Goal: Task Accomplishment & Management: Use online tool/utility

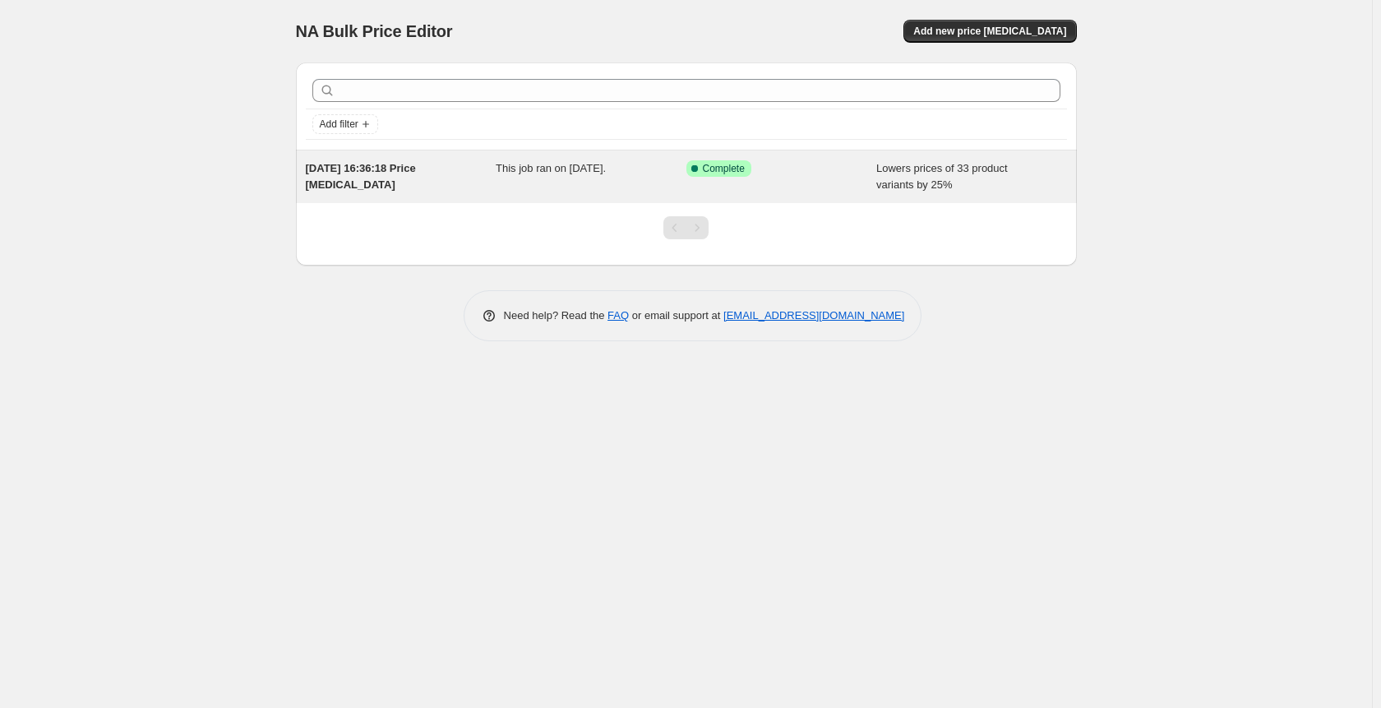
click at [699, 186] on div "Success Complete Complete" at bounding box center [782, 176] width 191 height 33
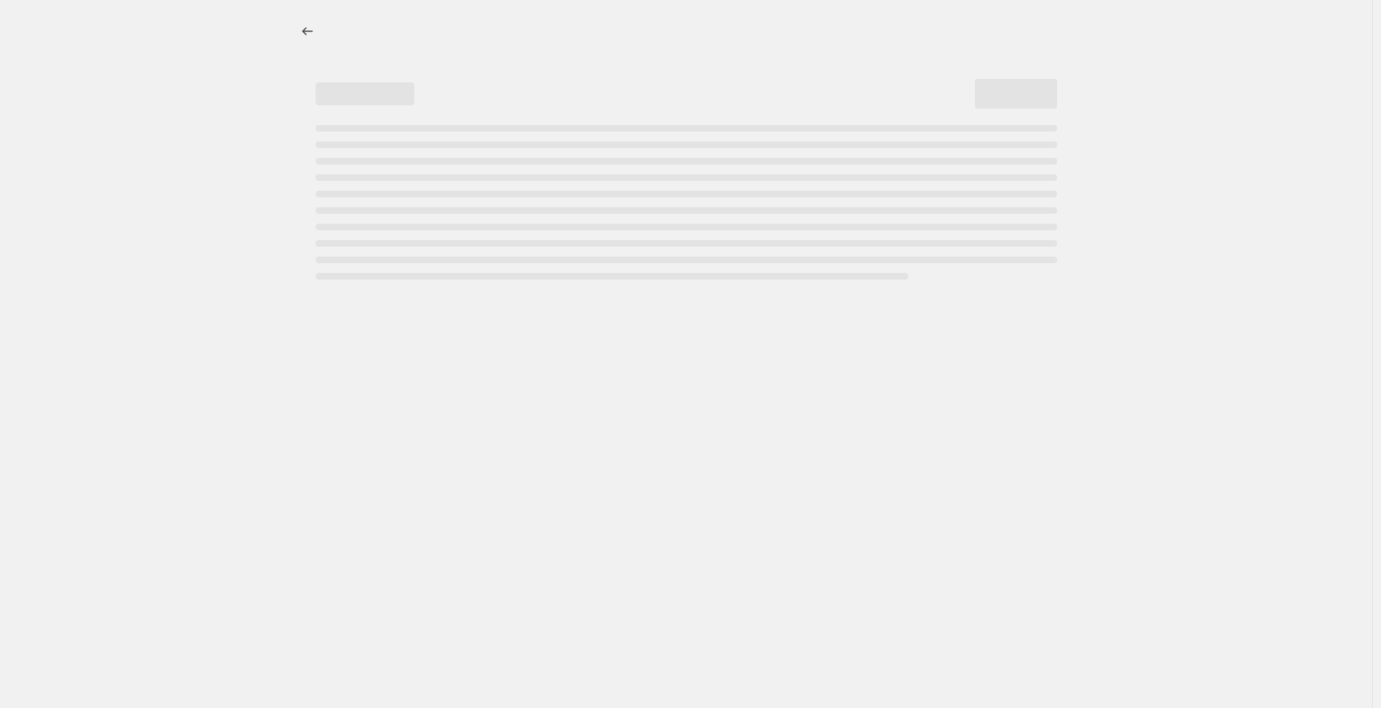
select select "percentage"
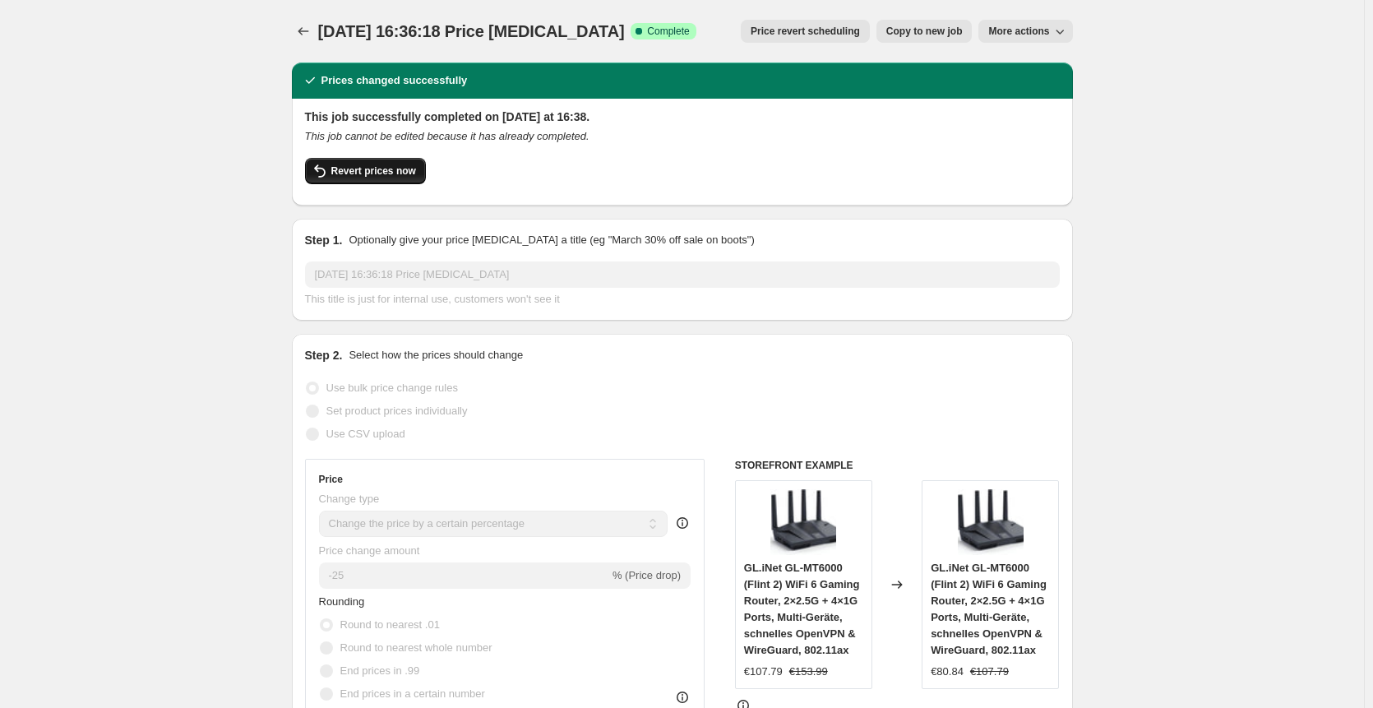
click at [344, 173] on span "Revert prices now" at bounding box center [373, 170] width 85 height 13
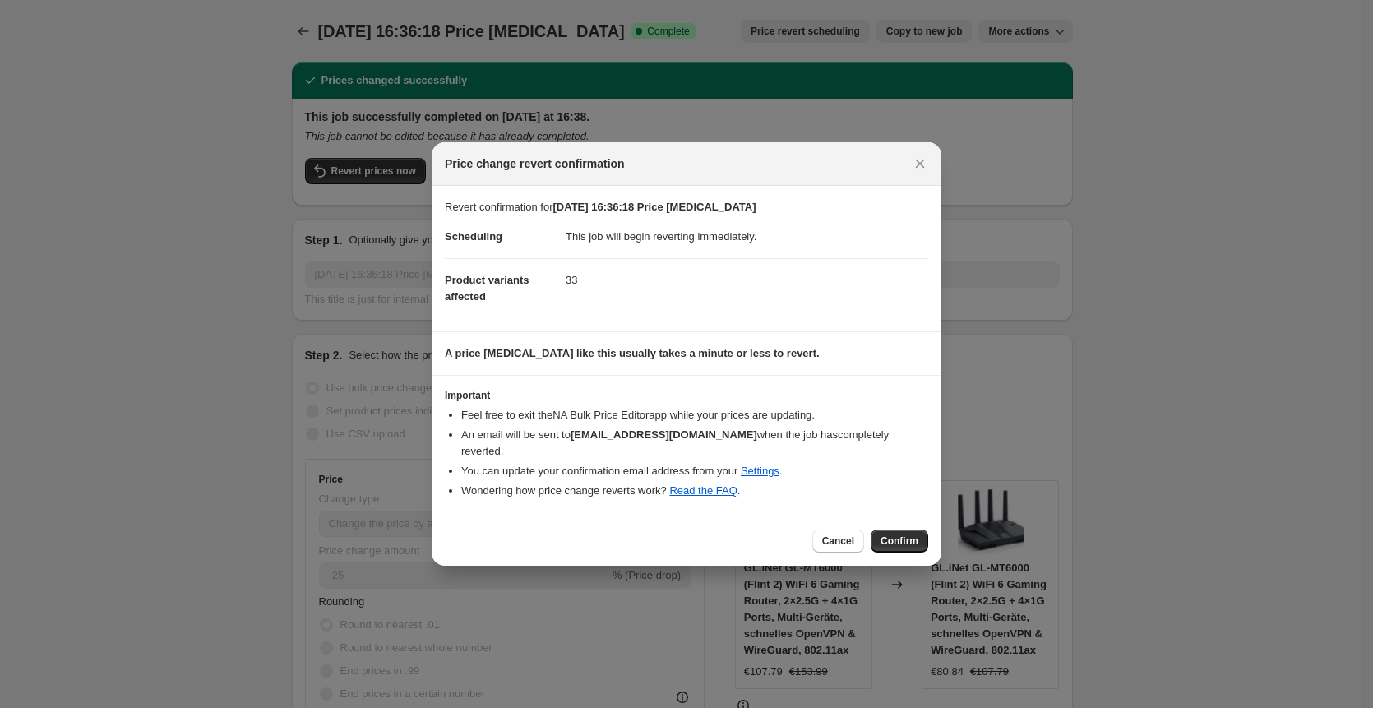
click at [886, 550] on div "Cancel Confirm" at bounding box center [687, 541] width 510 height 50
click at [902, 539] on span "Confirm" at bounding box center [900, 540] width 38 height 13
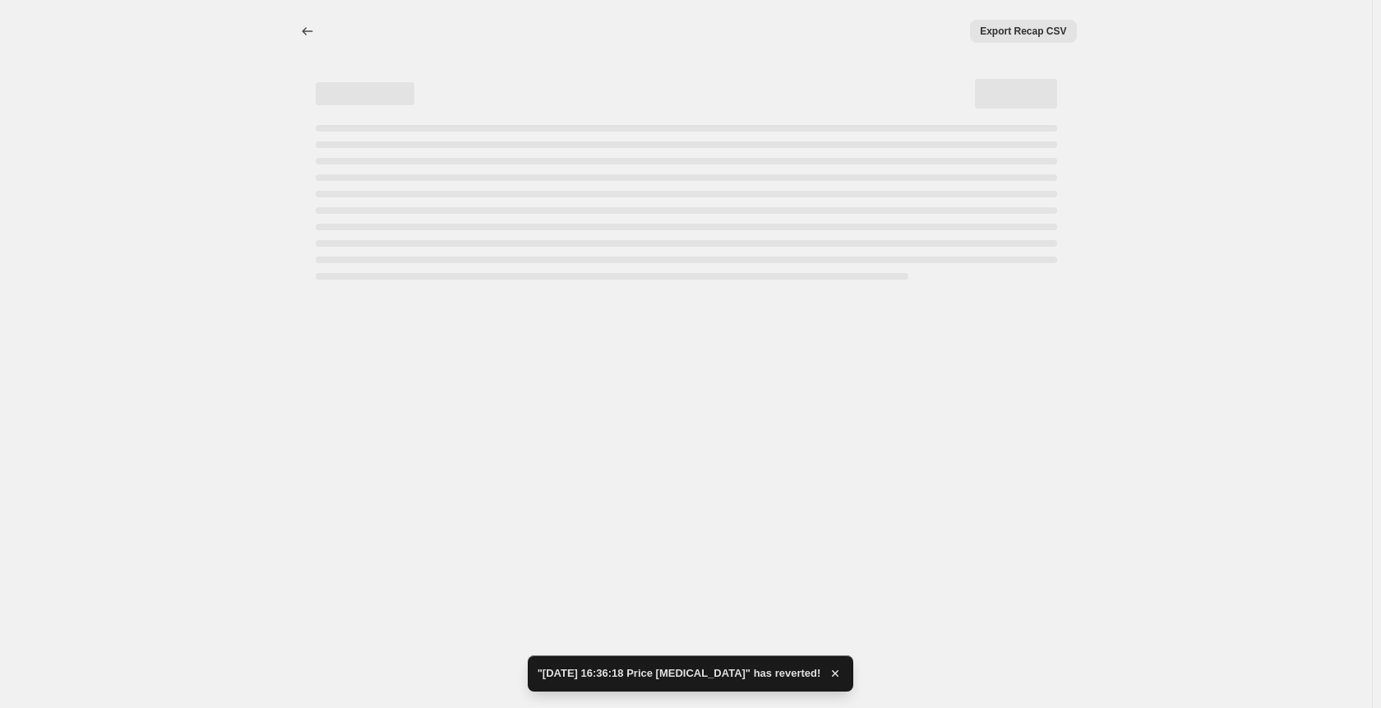
select select "percentage"
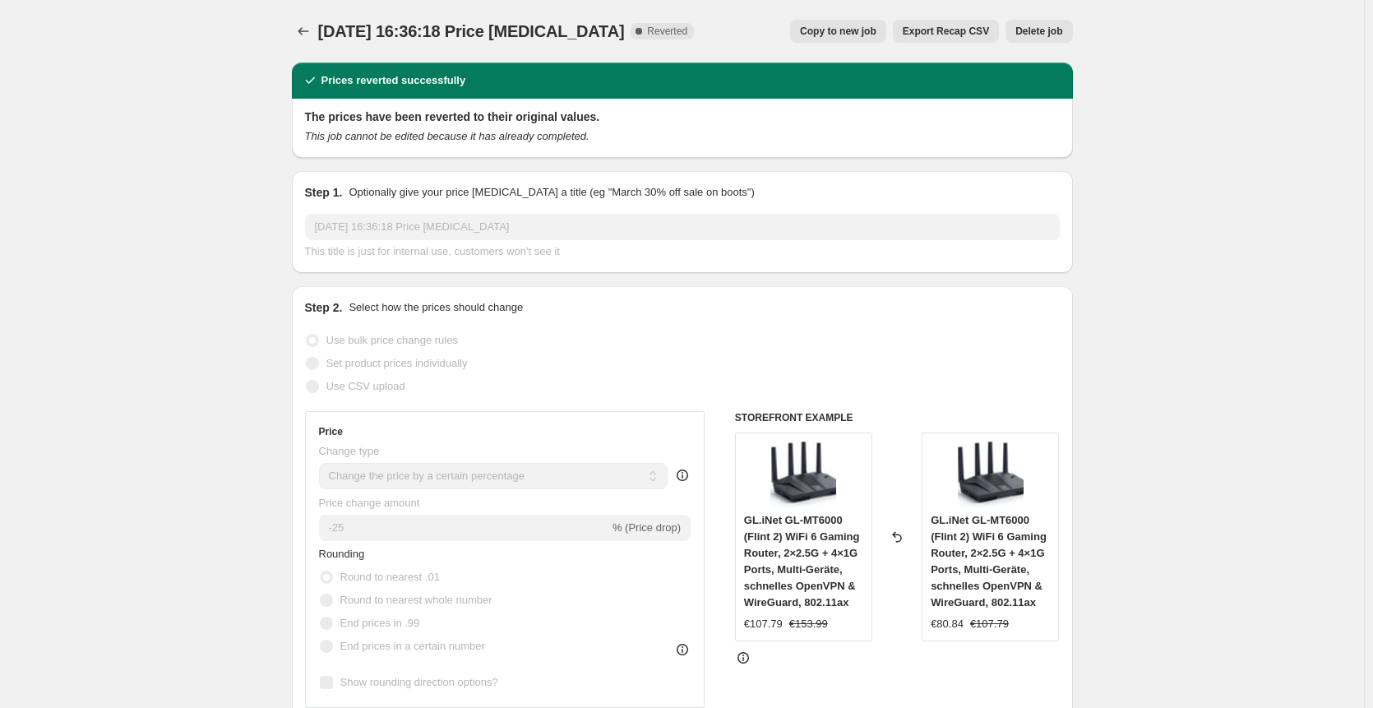
click at [1030, 35] on span "Delete job" at bounding box center [1038, 31] width 47 height 13
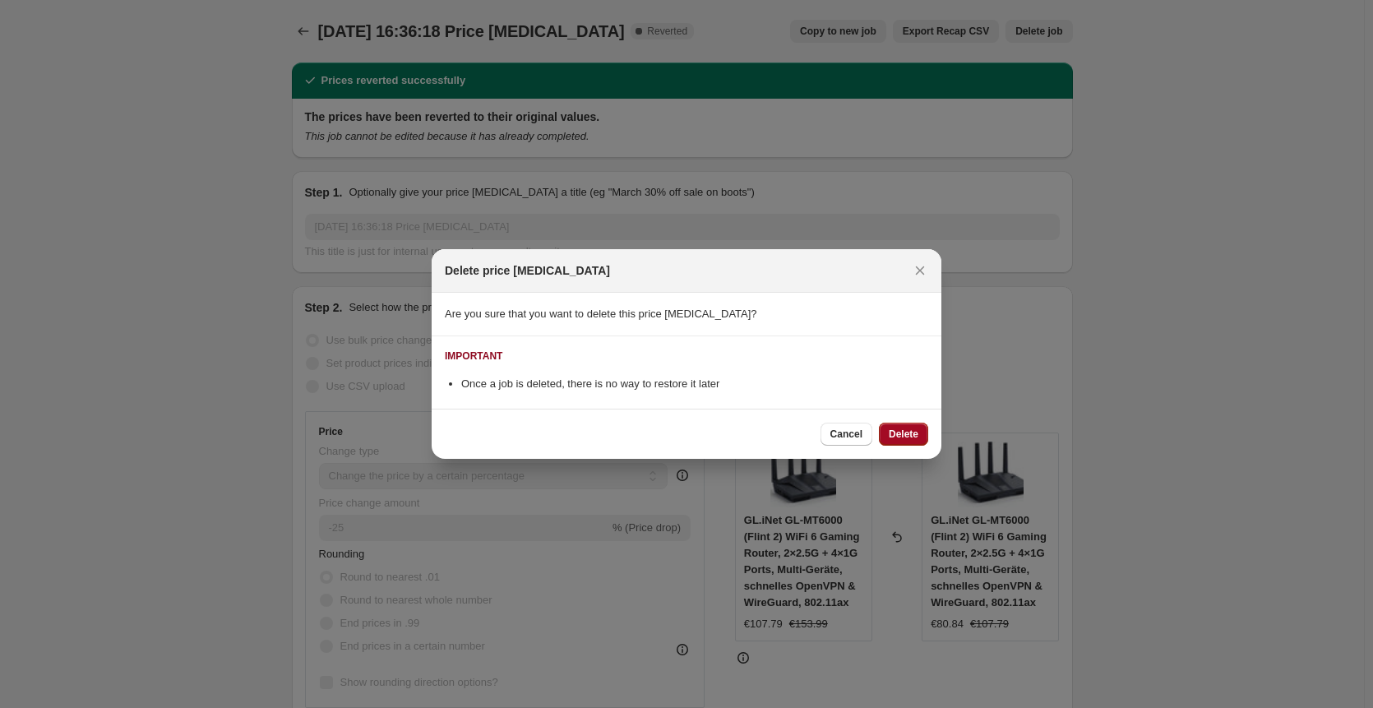
click at [894, 431] on span "Delete" at bounding box center [904, 434] width 30 height 13
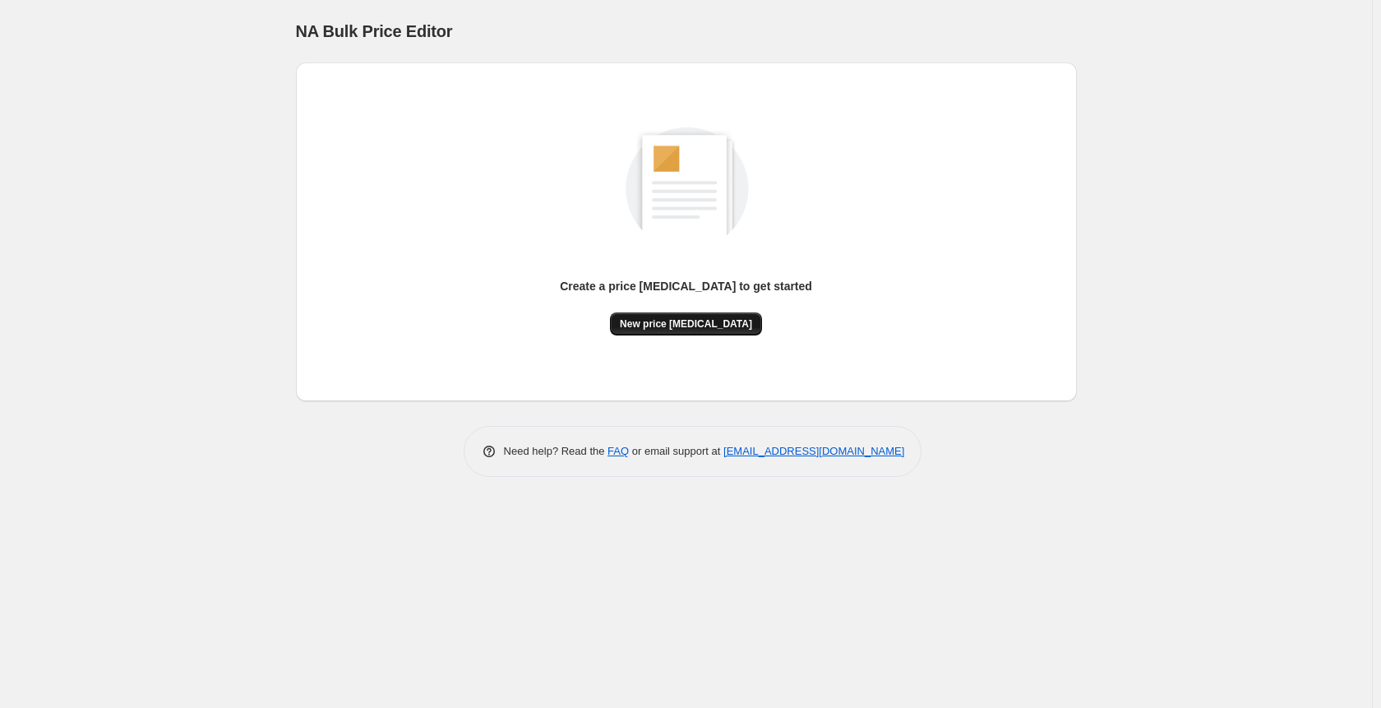
click at [641, 318] on span "New price [MEDICAL_DATA]" at bounding box center [686, 323] width 132 height 13
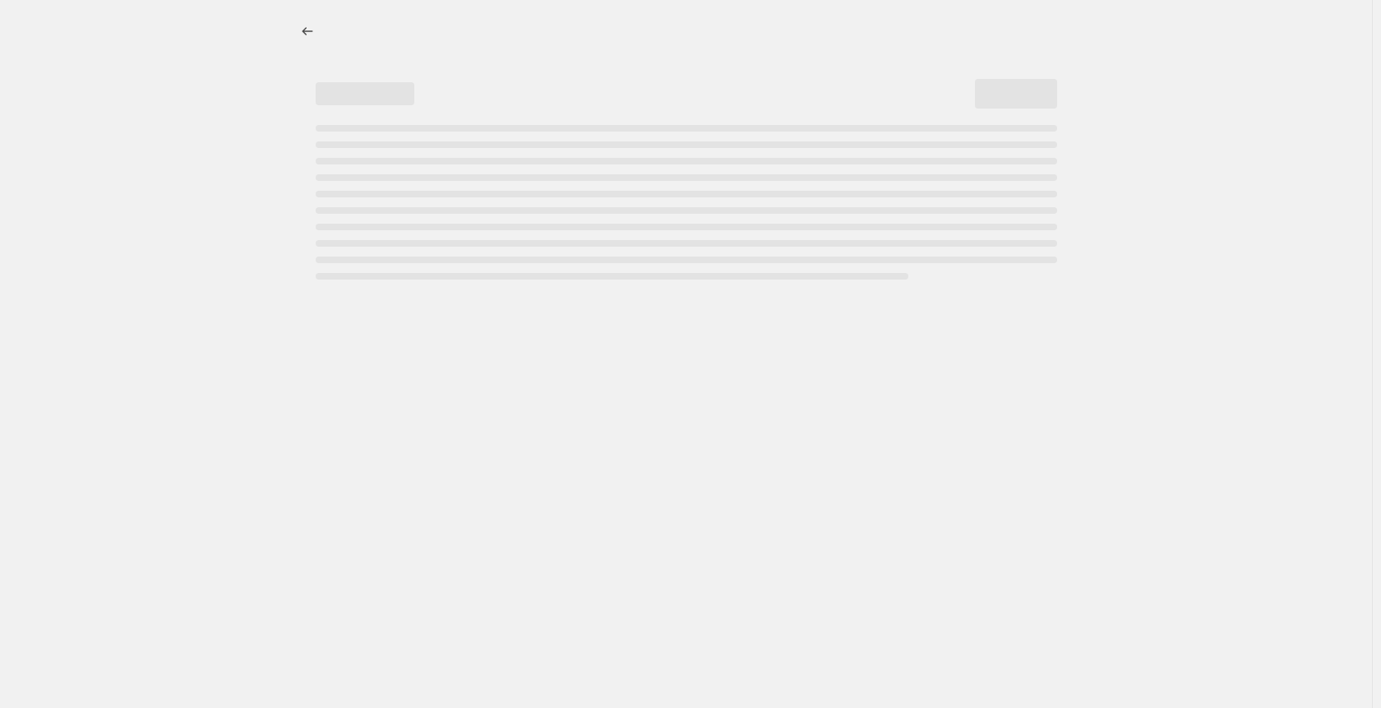
select select "percentage"
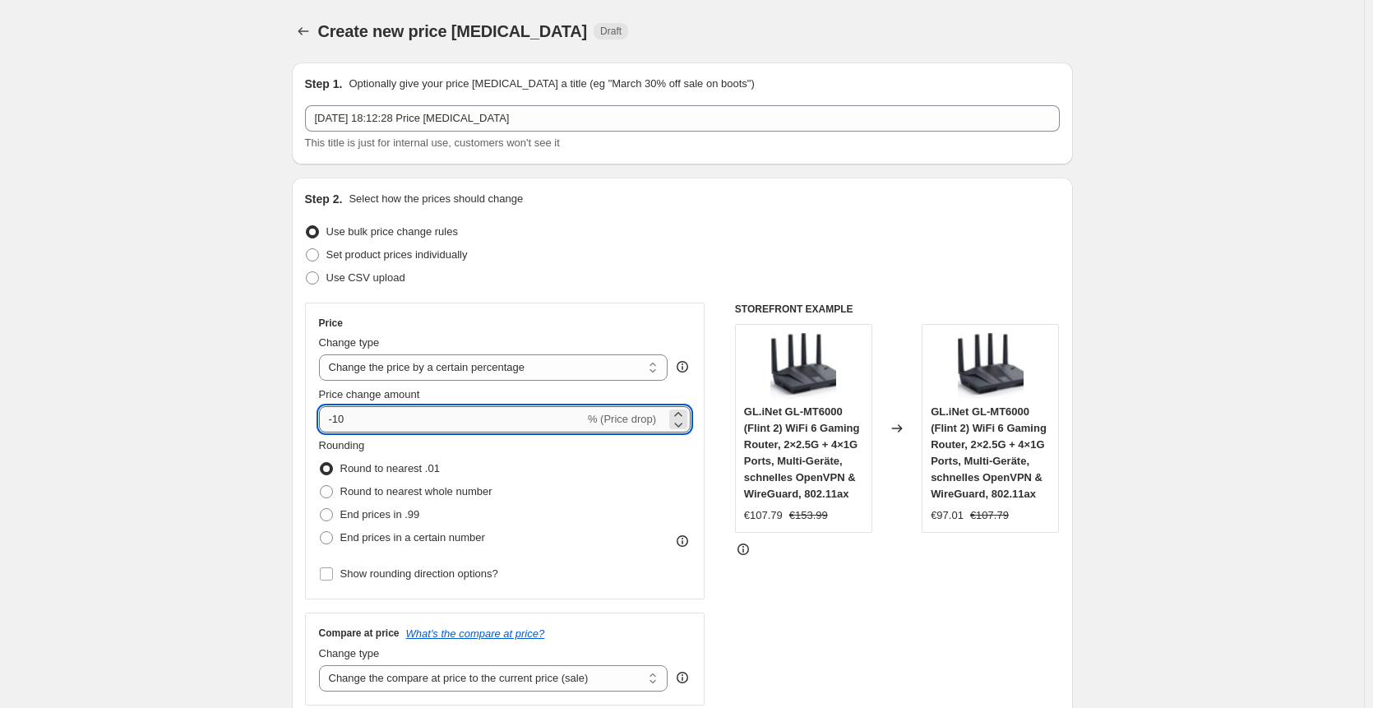
click at [423, 415] on input "-10" at bounding box center [452, 419] width 266 height 26
type input "-1"
type input "-25"
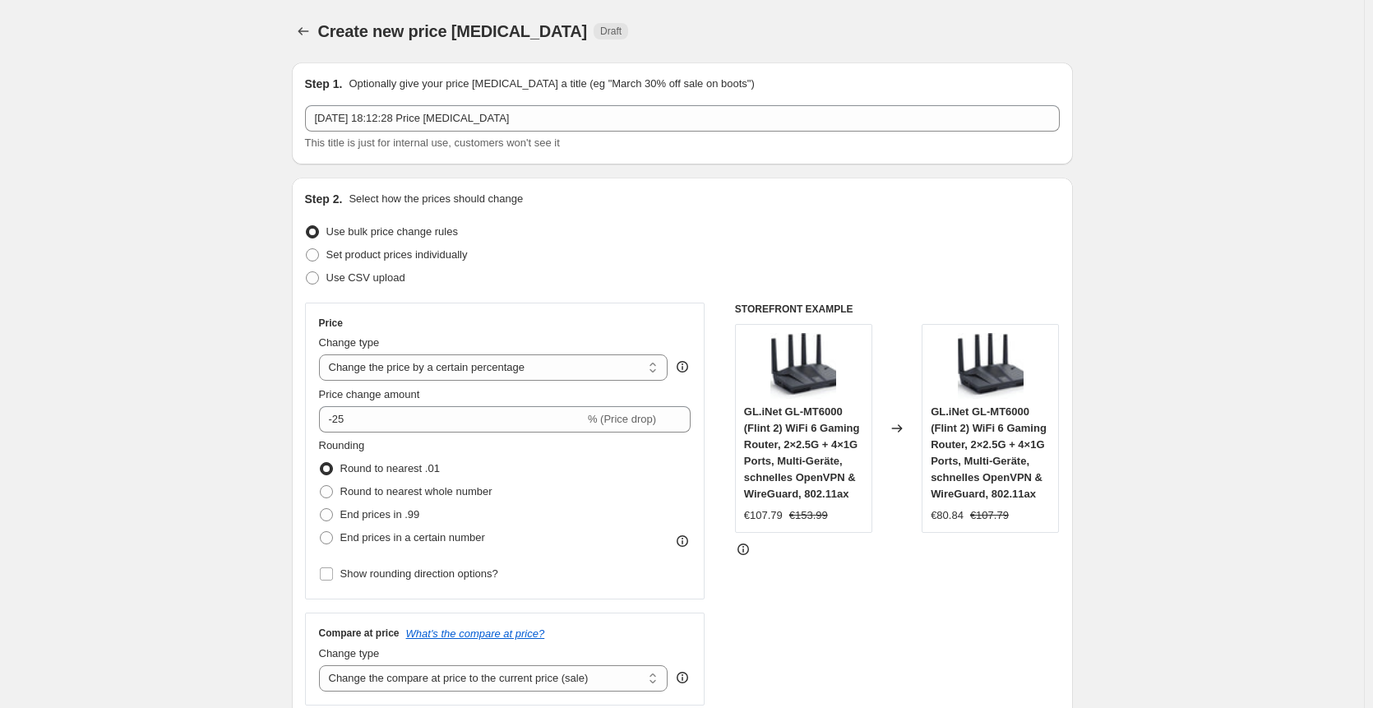
click at [705, 307] on div "Price Change type Change the price to a certain amount Change the price by a ce…" at bounding box center [505, 451] width 400 height 297
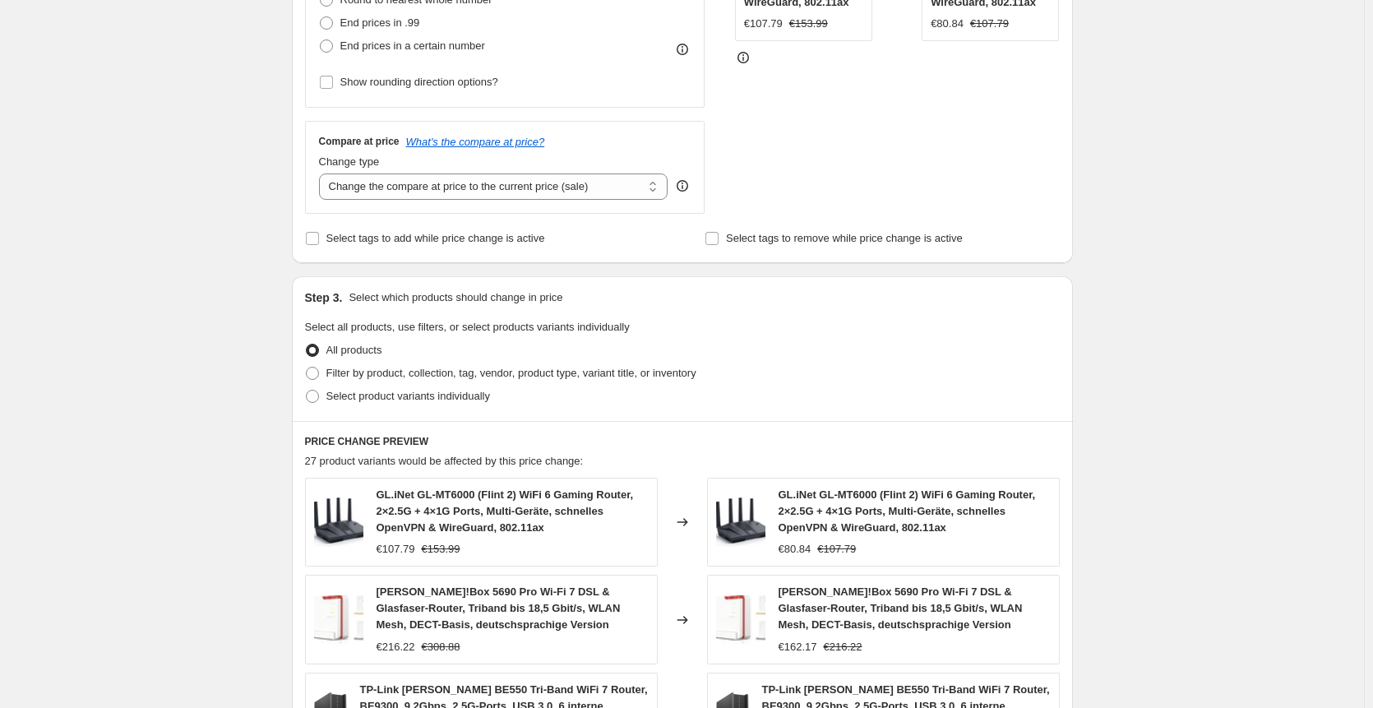
scroll to position [1045, 0]
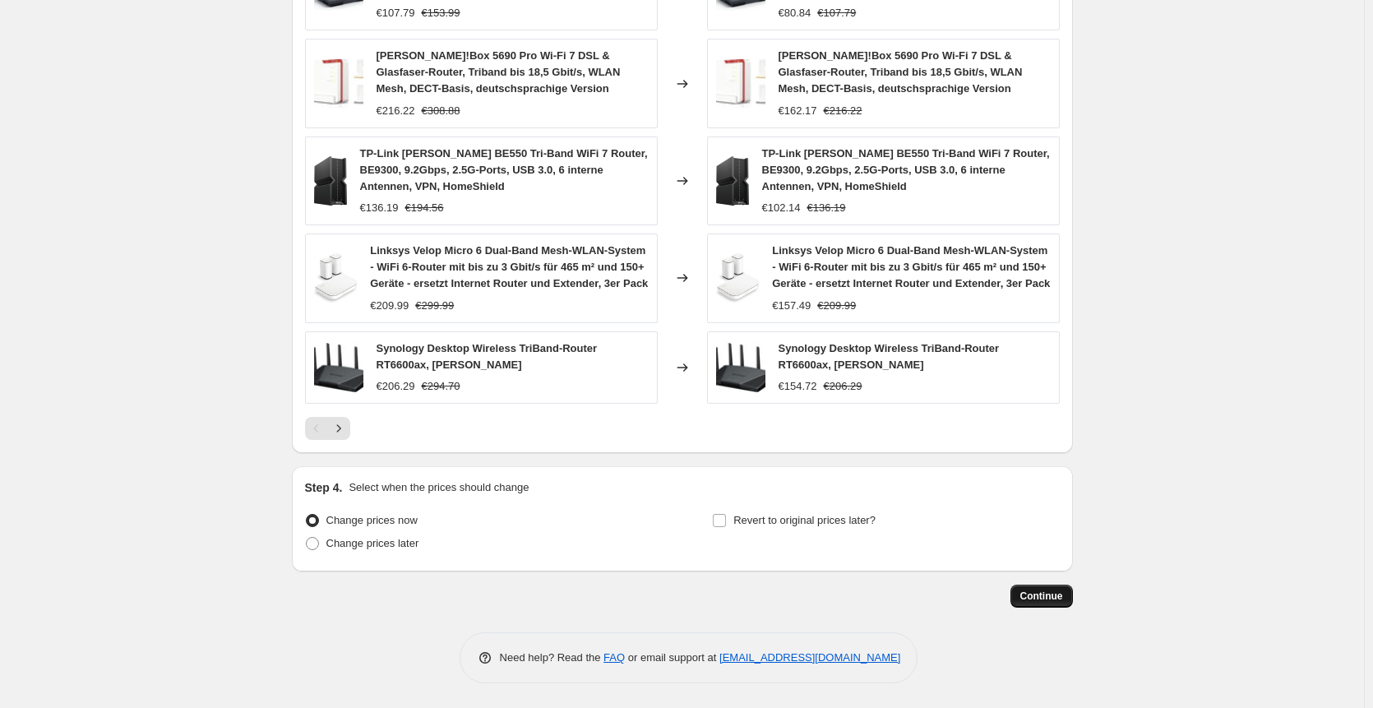
drag, startPoint x: 1059, startPoint y: 613, endPoint x: 1054, endPoint y: 603, distance: 11.8
click at [1054, 603] on button "Continue" at bounding box center [1041, 596] width 62 height 23
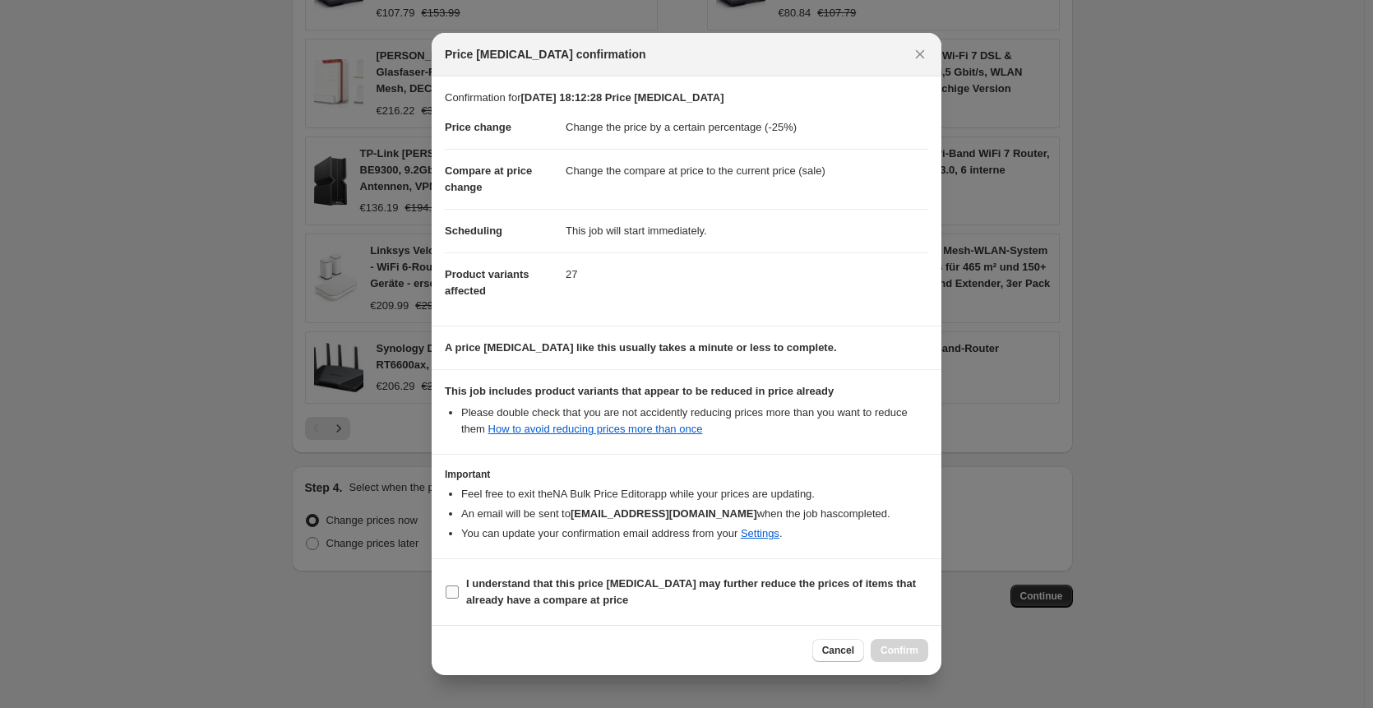
click at [754, 585] on b "I understand that this price [MEDICAL_DATA] may further reduce the prices of it…" at bounding box center [691, 591] width 450 height 29
click at [459, 585] on input "I understand that this price [MEDICAL_DATA] may further reduce the prices of it…" at bounding box center [452, 591] width 13 height 13
checkbox input "true"
click at [898, 652] on span "Confirm" at bounding box center [900, 650] width 38 height 13
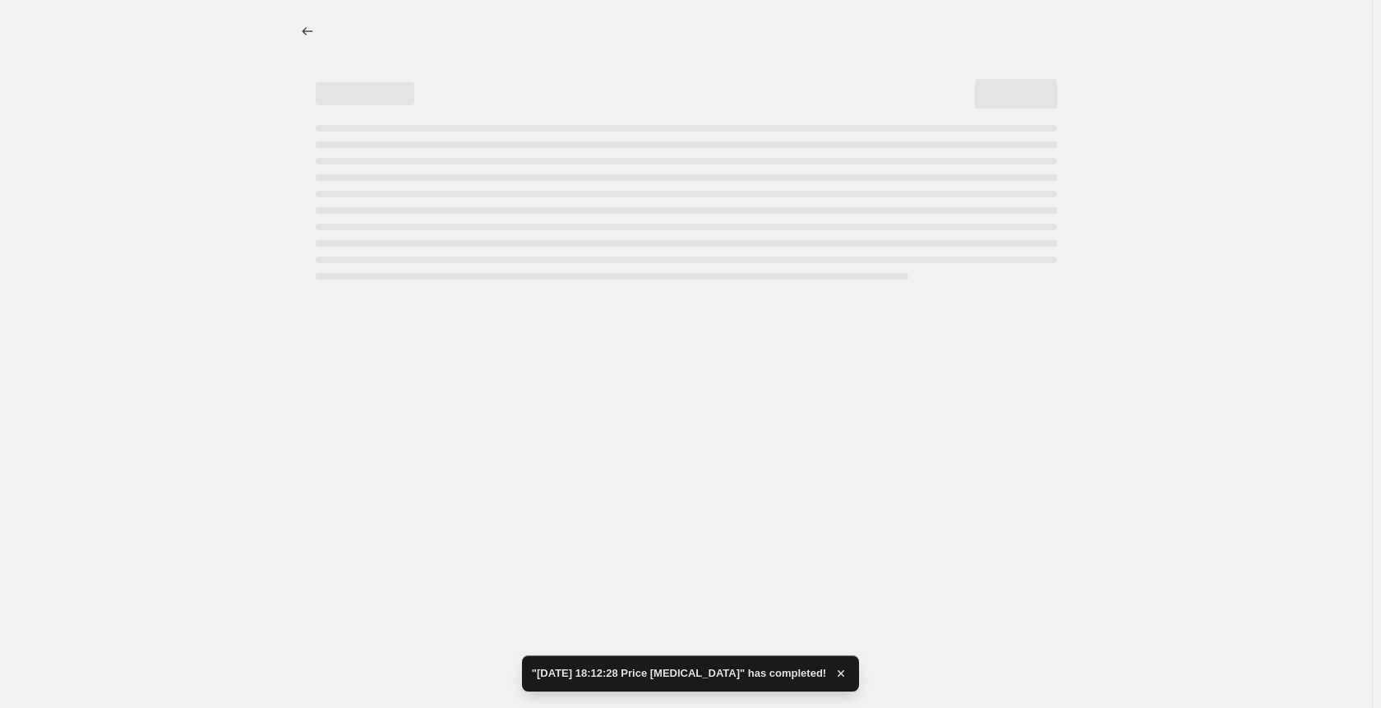
select select "percentage"
